Goal: Navigation & Orientation: Find specific page/section

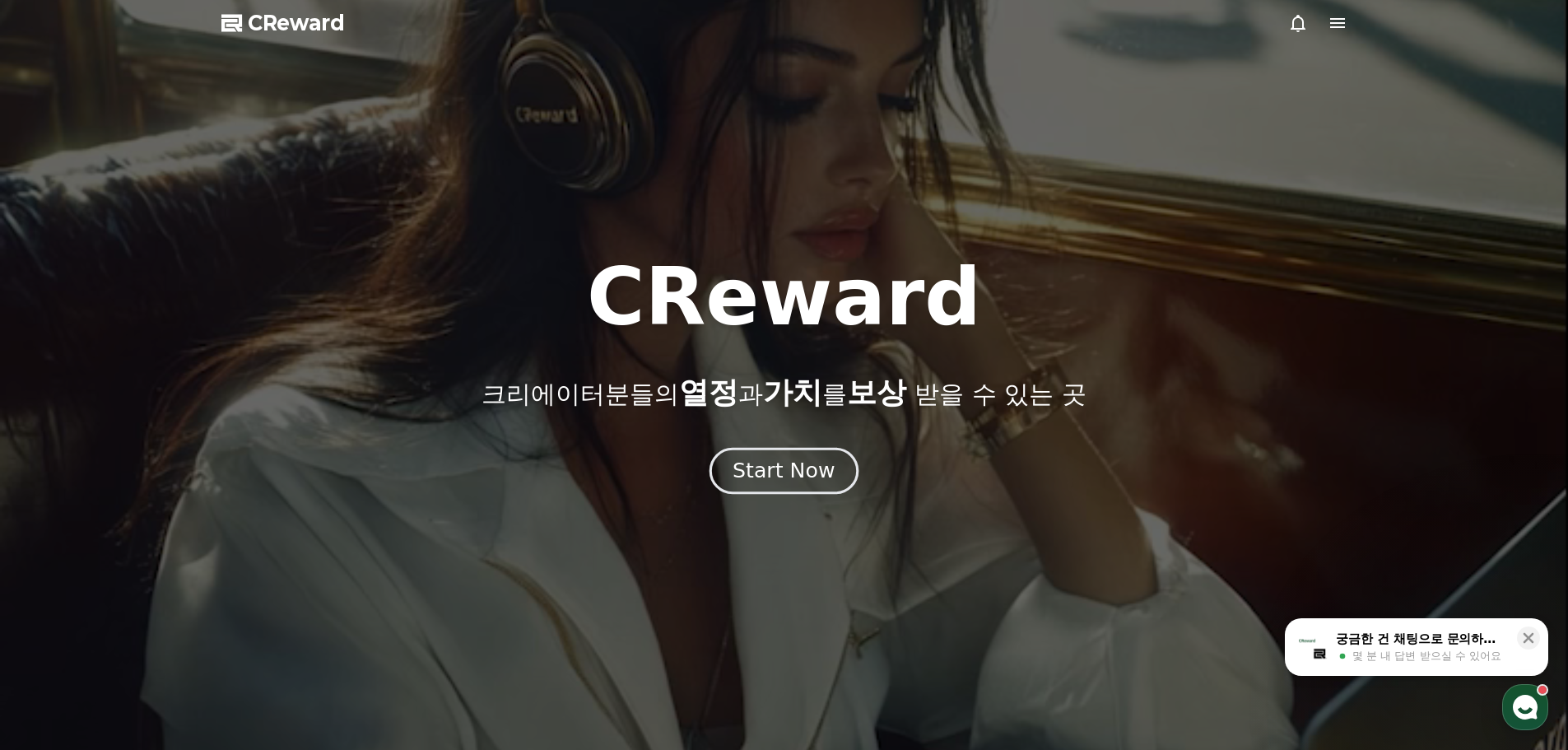
click at [794, 471] on div "Start Now" at bounding box center [783, 470] width 102 height 28
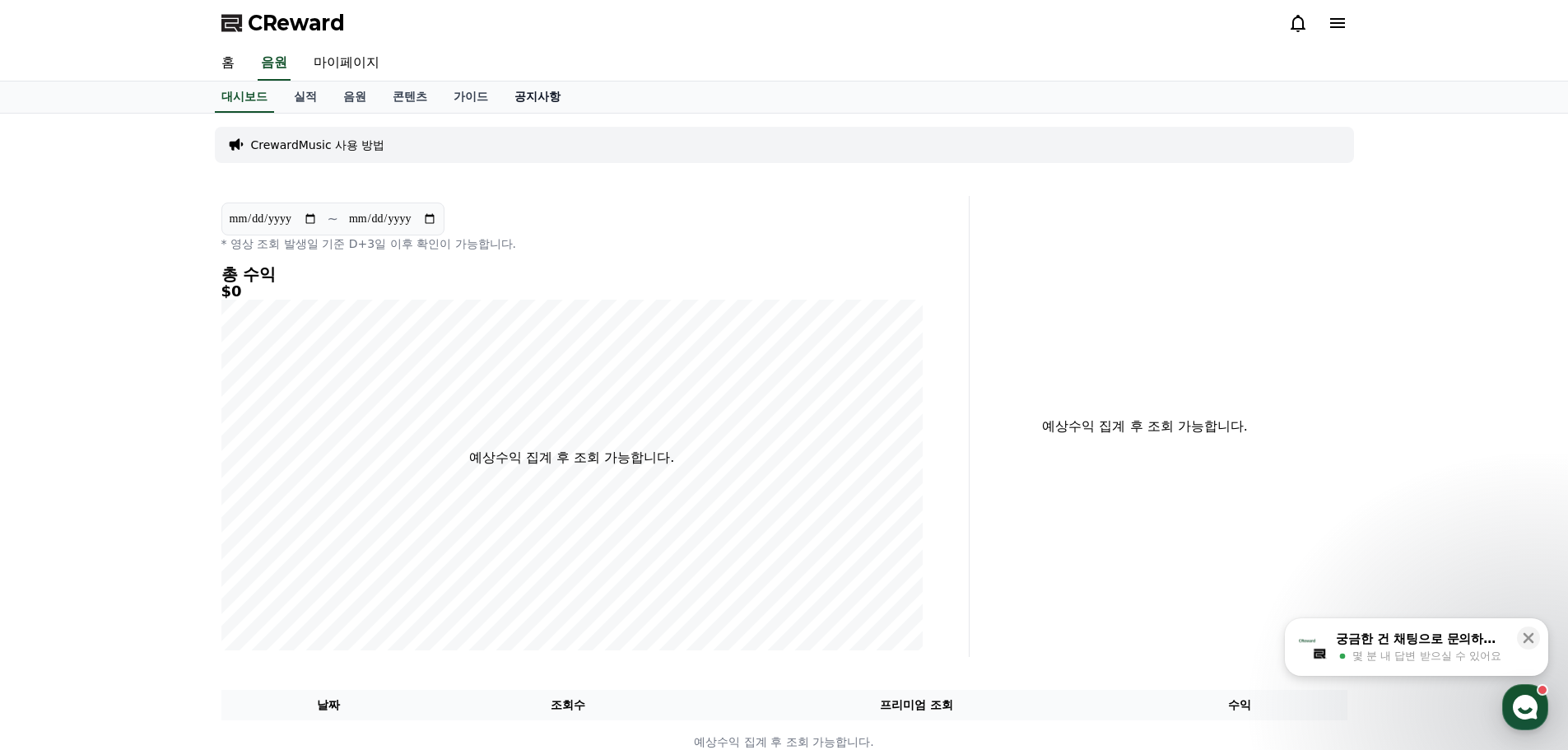
drag, startPoint x: 542, startPoint y: 97, endPoint x: 556, endPoint y: 97, distance: 14.0
click at [543, 97] on link "공지사항" at bounding box center [537, 96] width 73 height 31
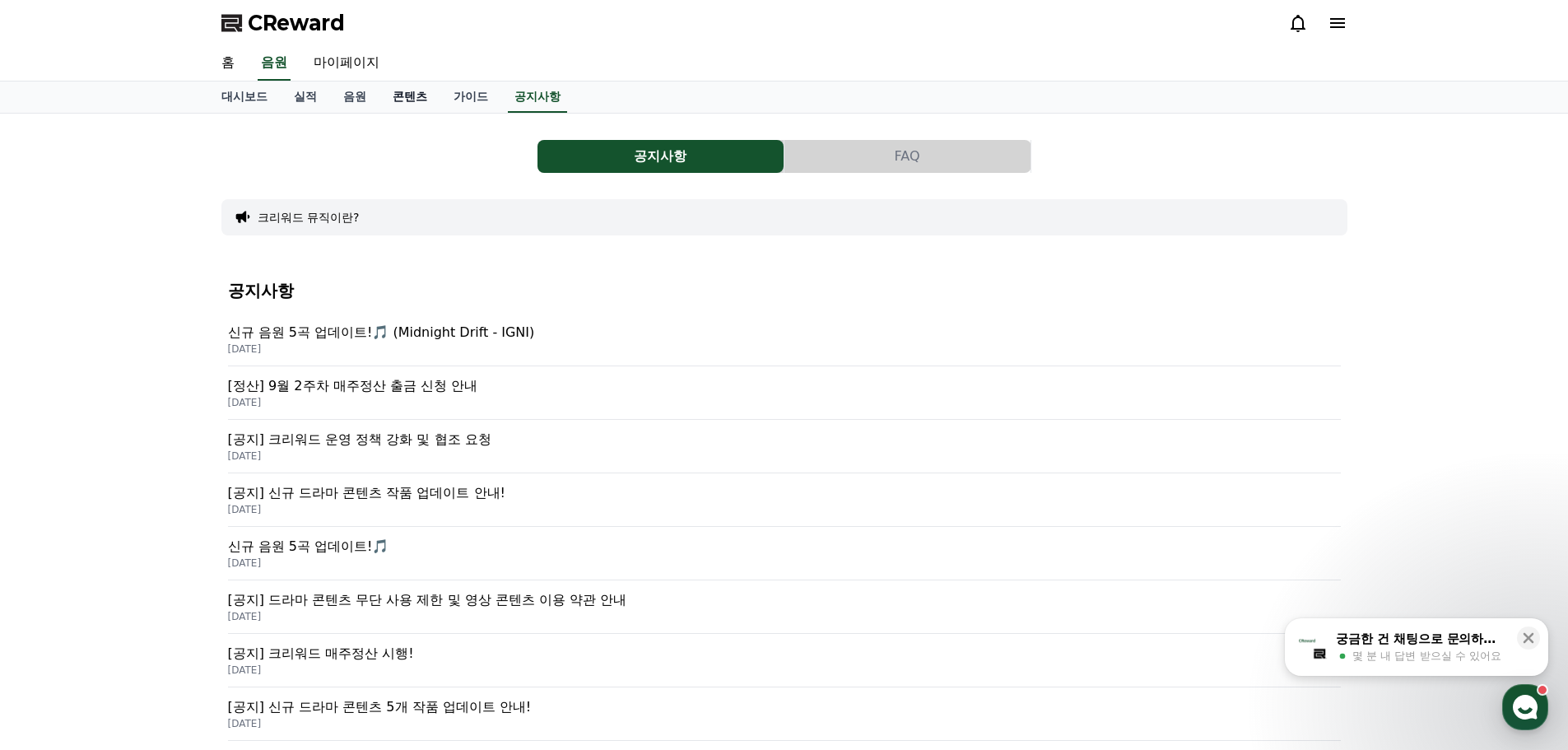
click at [413, 94] on link "콘텐츠" at bounding box center [409, 96] width 61 height 31
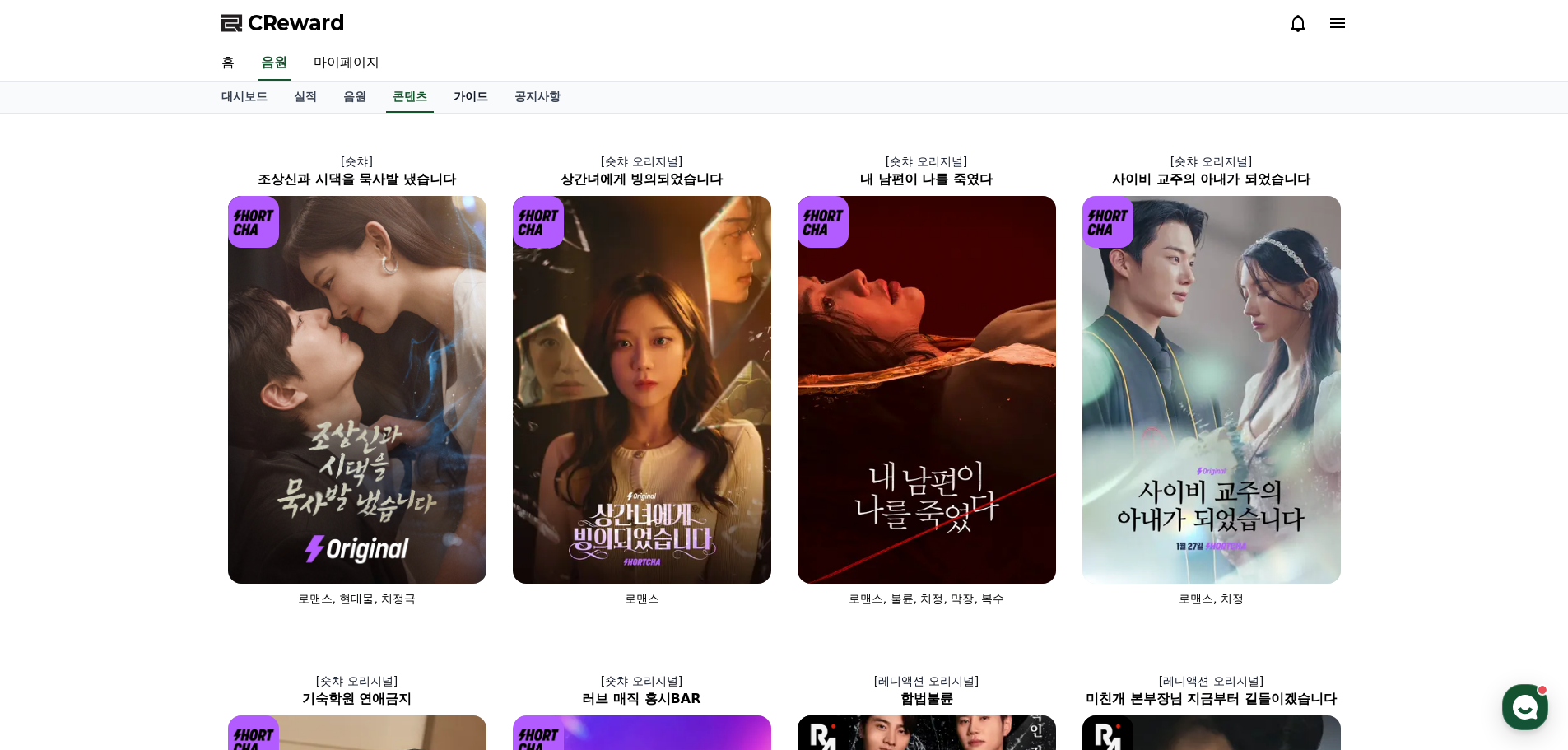
click at [452, 94] on link "가이드" at bounding box center [471, 96] width 61 height 31
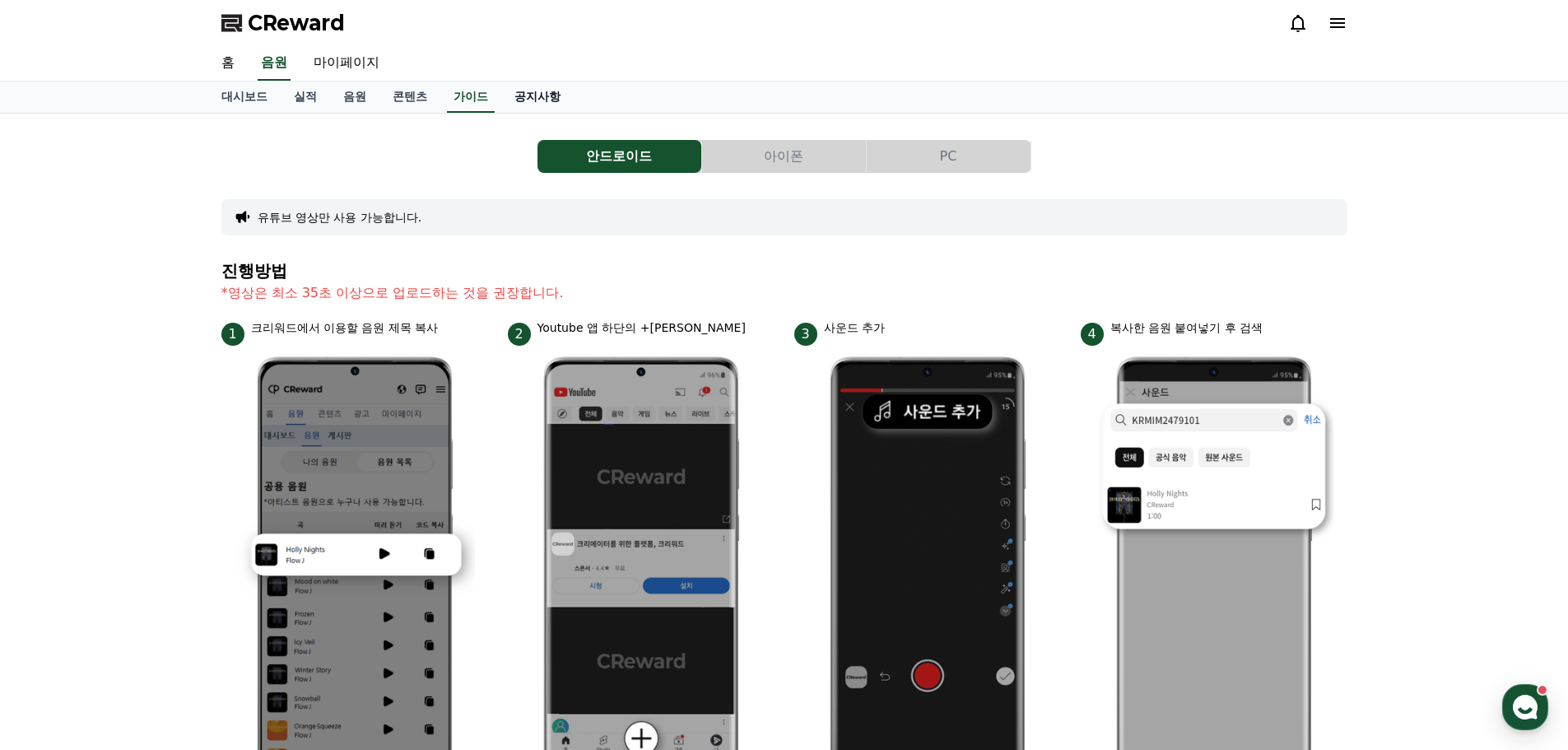
click at [526, 94] on link "공지사항" at bounding box center [537, 96] width 73 height 31
